Goal: Task Accomplishment & Management: Complete application form

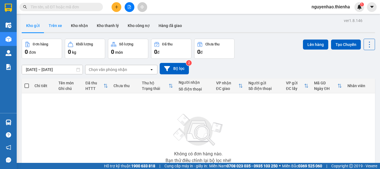
click at [54, 25] on button "Trên xe" at bounding box center [55, 25] width 22 height 13
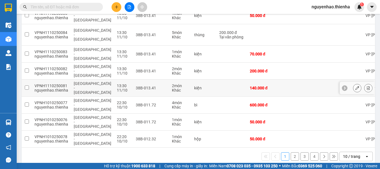
scroll to position [121, 0]
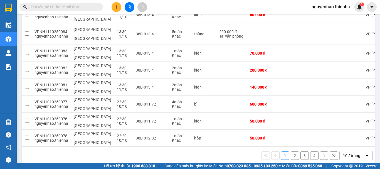
click at [291, 151] on button "2" at bounding box center [295, 155] width 8 height 8
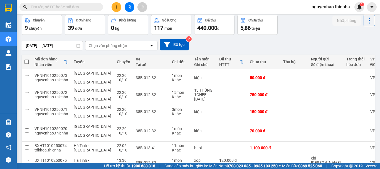
scroll to position [0, 0]
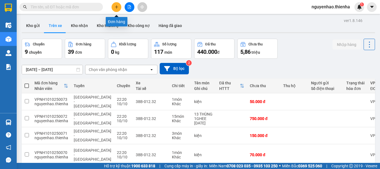
click at [116, 4] on button at bounding box center [117, 7] width 10 height 10
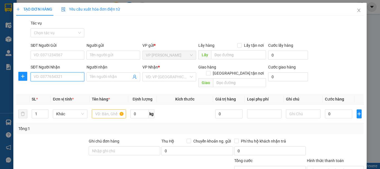
click at [54, 76] on input "SĐT Người Nhận" at bounding box center [58, 76] width 54 height 9
click at [60, 89] on div "0969626556 - c thơ" at bounding box center [57, 88] width 46 height 6
type input "0969626556"
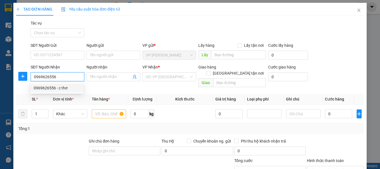
type input "c thơ"
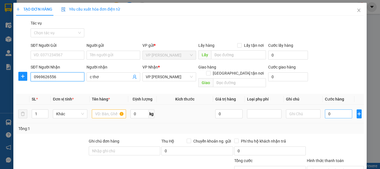
type input "0969626556"
click at [335, 110] on input "0" at bounding box center [338, 113] width 27 height 9
type input "5"
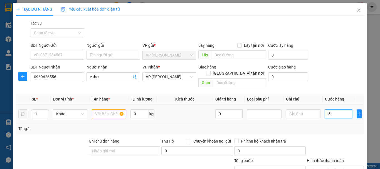
type input "50"
type input "500"
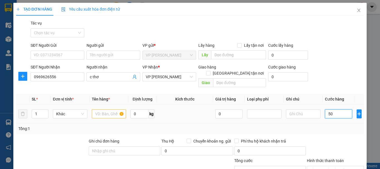
type input "500"
type input "5.000"
type input "50.000"
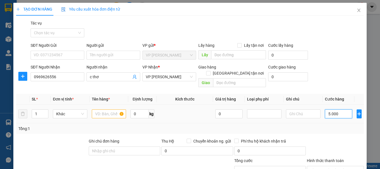
type input "50.000"
click at [104, 109] on input "text" at bounding box center [109, 113] width 34 height 9
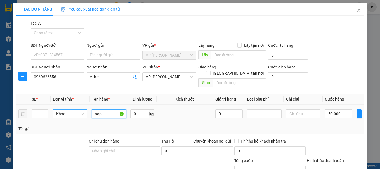
click at [77, 110] on span "Khác" at bounding box center [70, 114] width 28 height 8
type input "xop"
click at [75, 110] on span "Khác" at bounding box center [70, 114] width 28 height 8
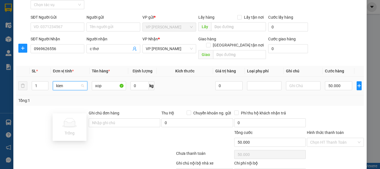
scroll to position [54, 0]
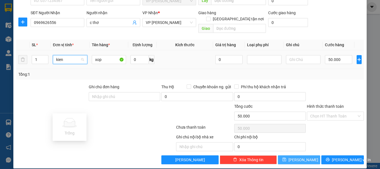
type input "kien"
click at [296, 157] on span "[PERSON_NAME]" at bounding box center [303, 160] width 30 height 6
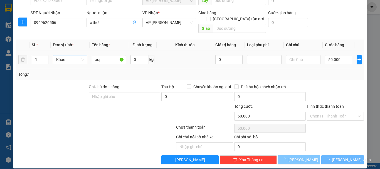
type input "0"
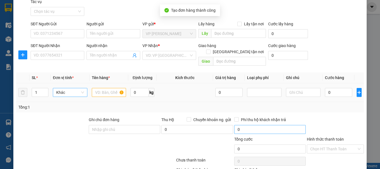
scroll to position [0, 0]
